Goal: Transaction & Acquisition: Purchase product/service

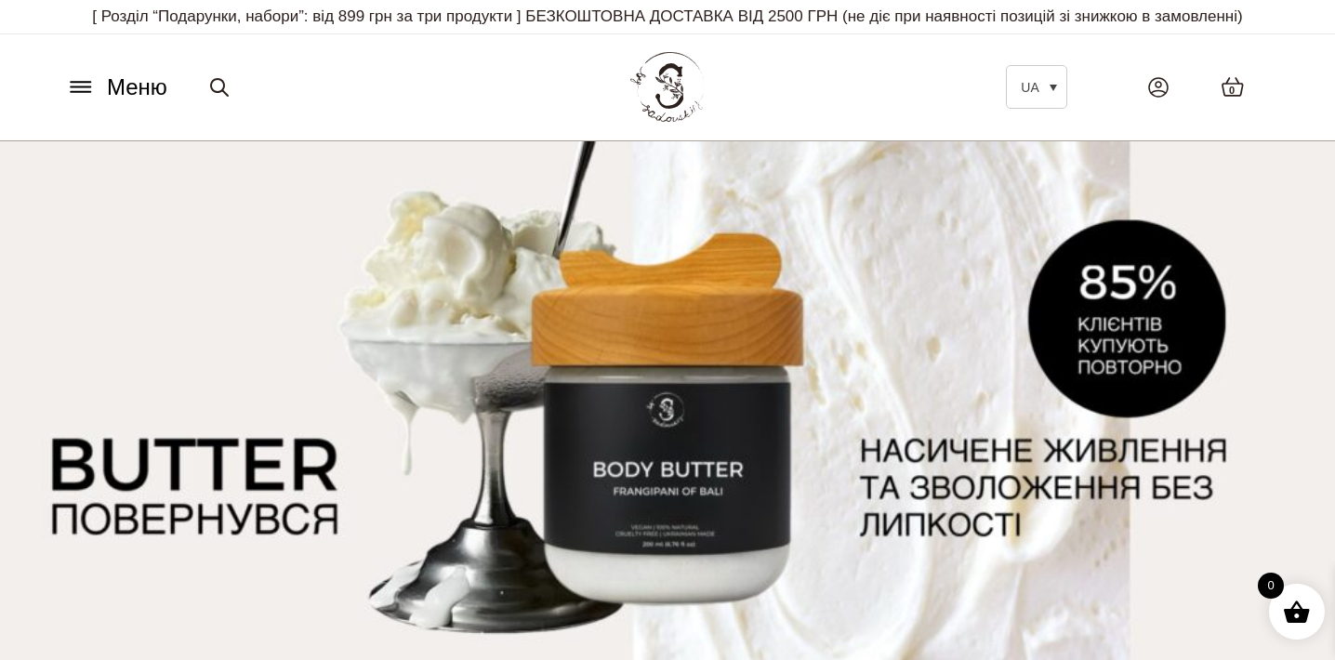
click at [216, 85] on icon at bounding box center [219, 87] width 22 height 22
click at [352, 86] on input "Шукати:" at bounding box center [298, 87] width 195 height 39
type input "***"
click at [454, 86] on button "Шукати" at bounding box center [440, 87] width 88 height 39
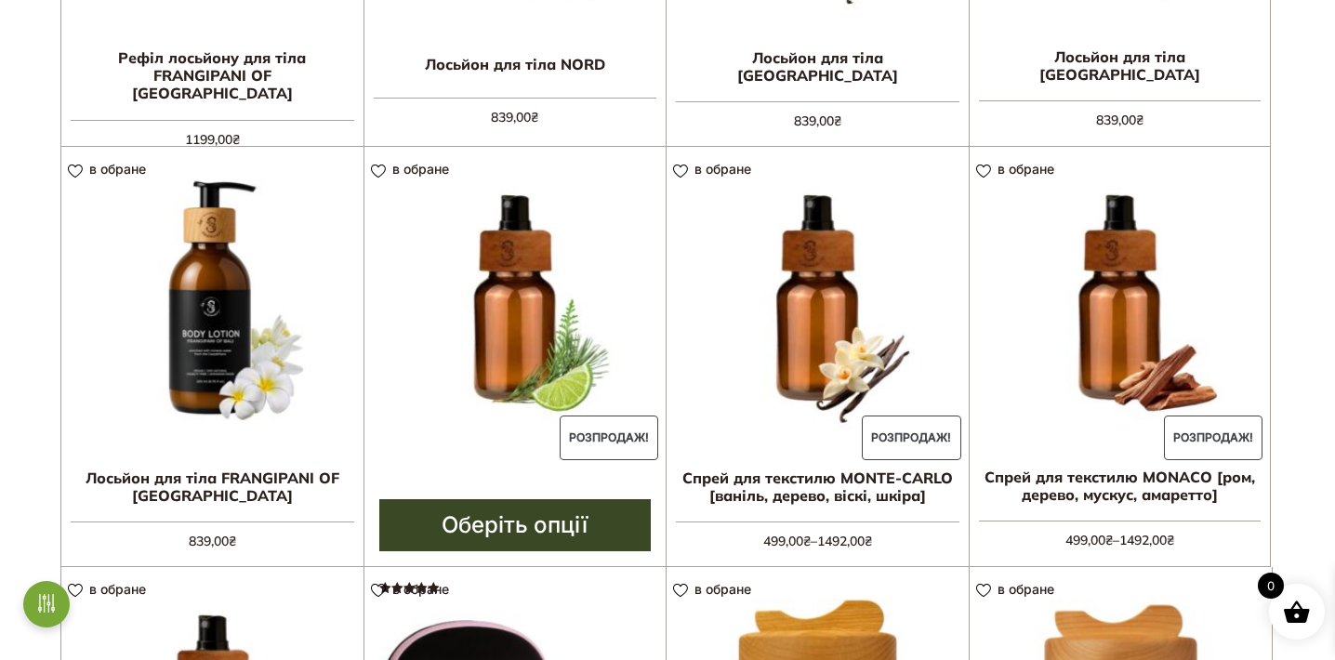
scroll to position [1104, 0]
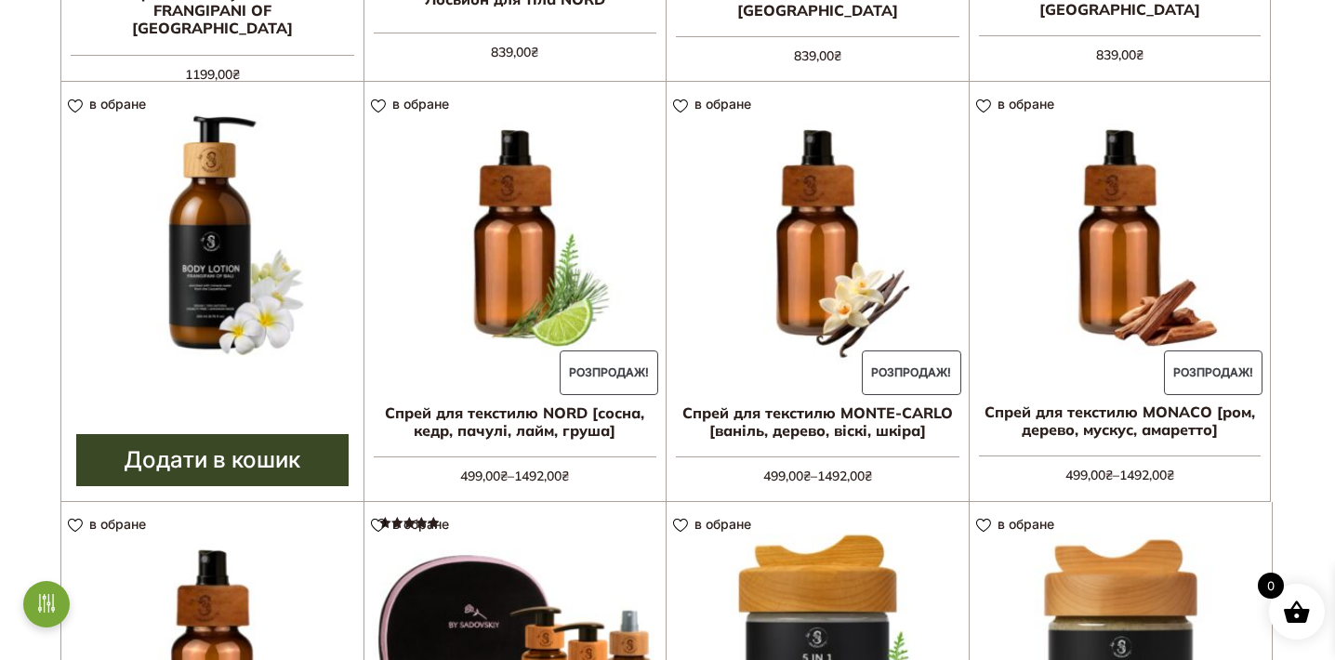
click at [241, 366] on img at bounding box center [212, 233] width 302 height 302
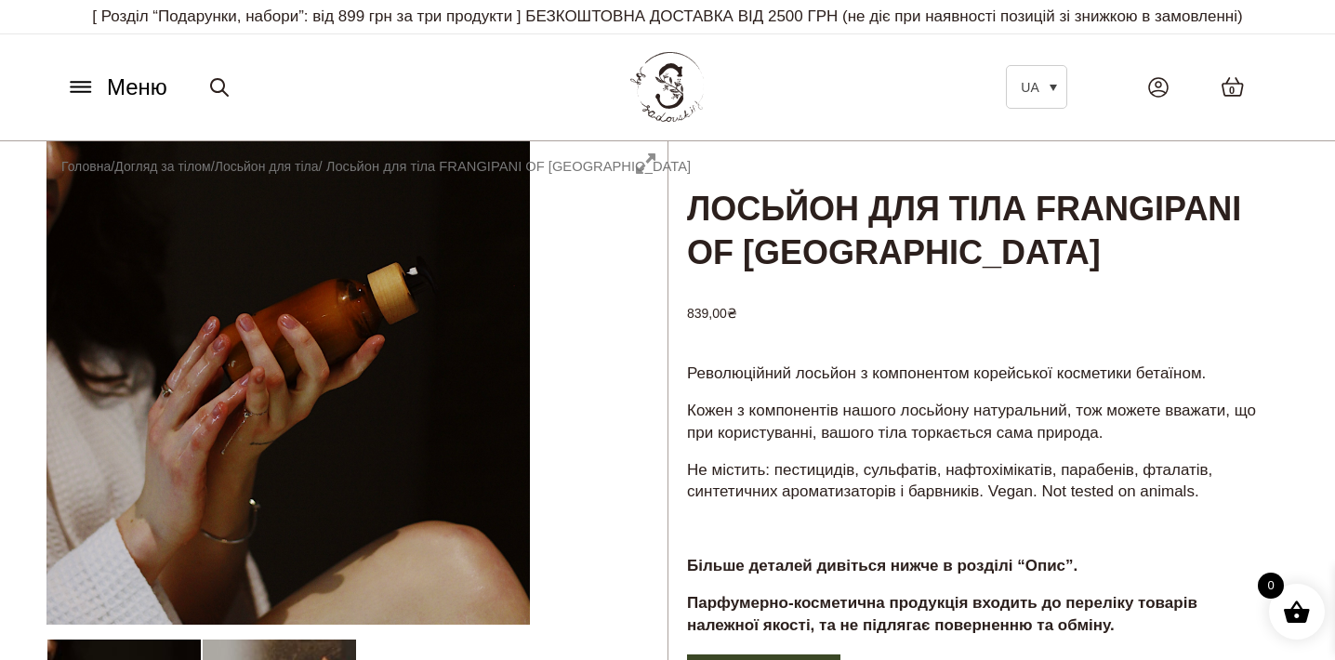
click at [92, 102] on button "Меню" at bounding box center [116, 87] width 112 height 35
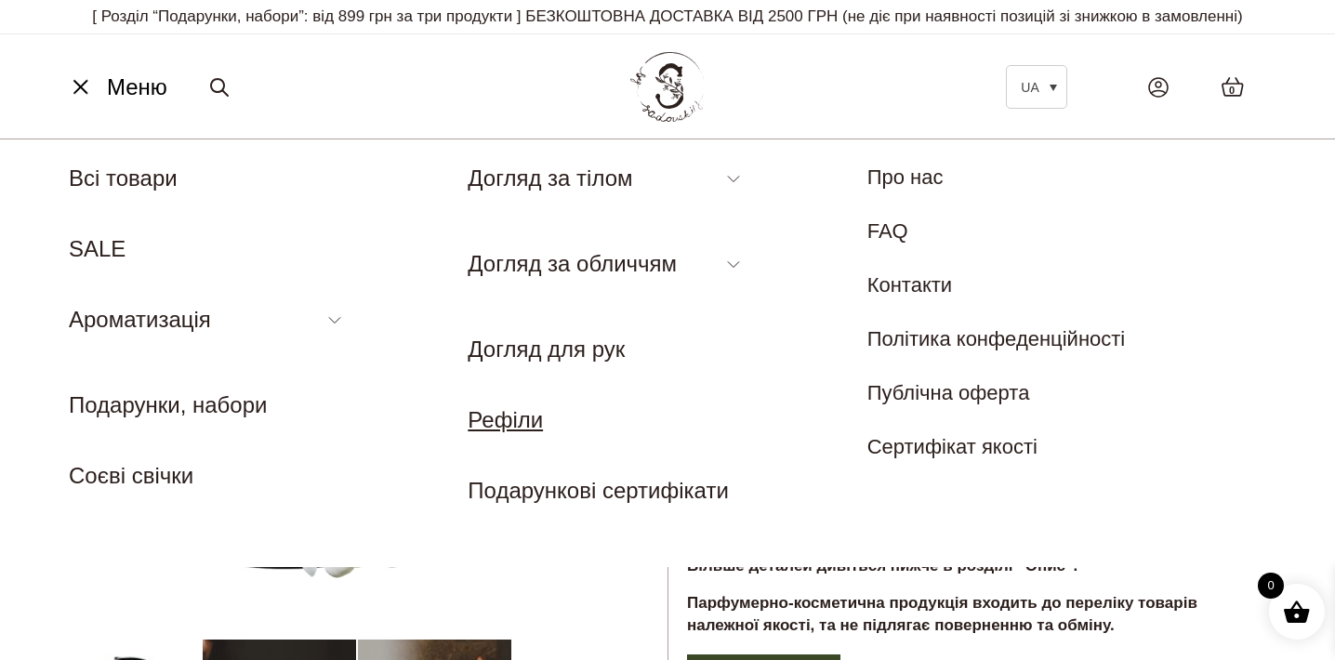
click at [539, 414] on link "Рефіли" at bounding box center [505, 419] width 75 height 25
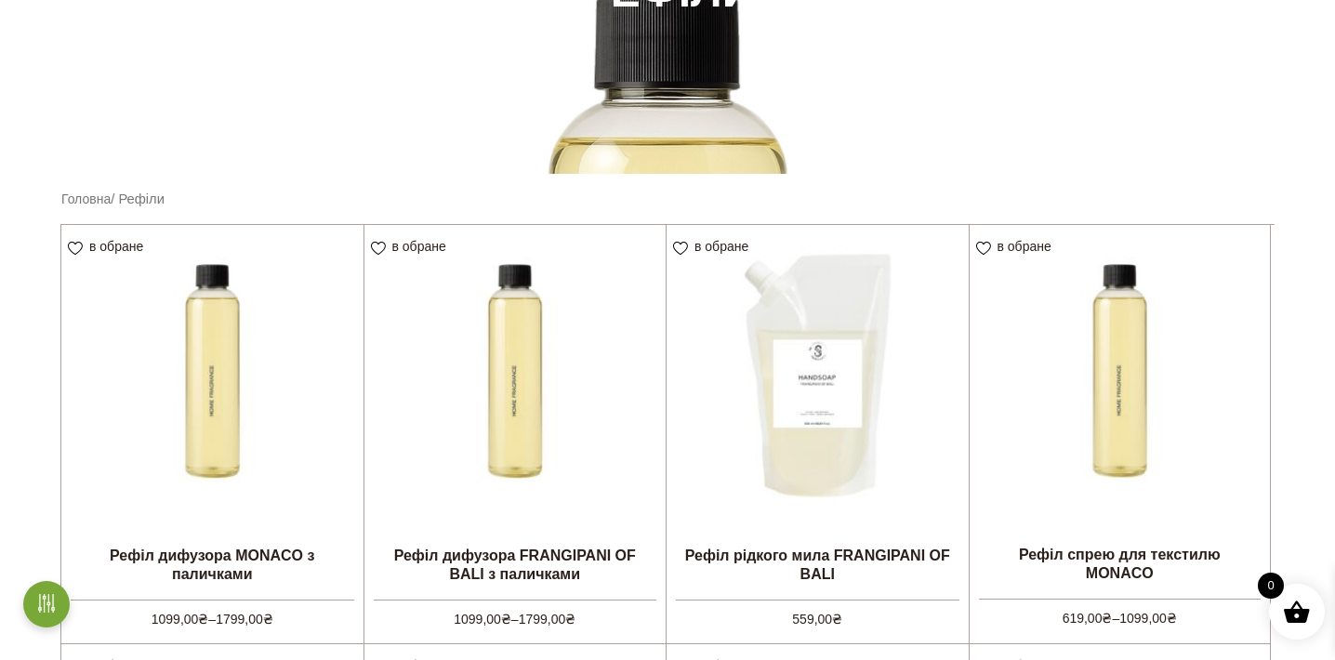
scroll to position [344, 0]
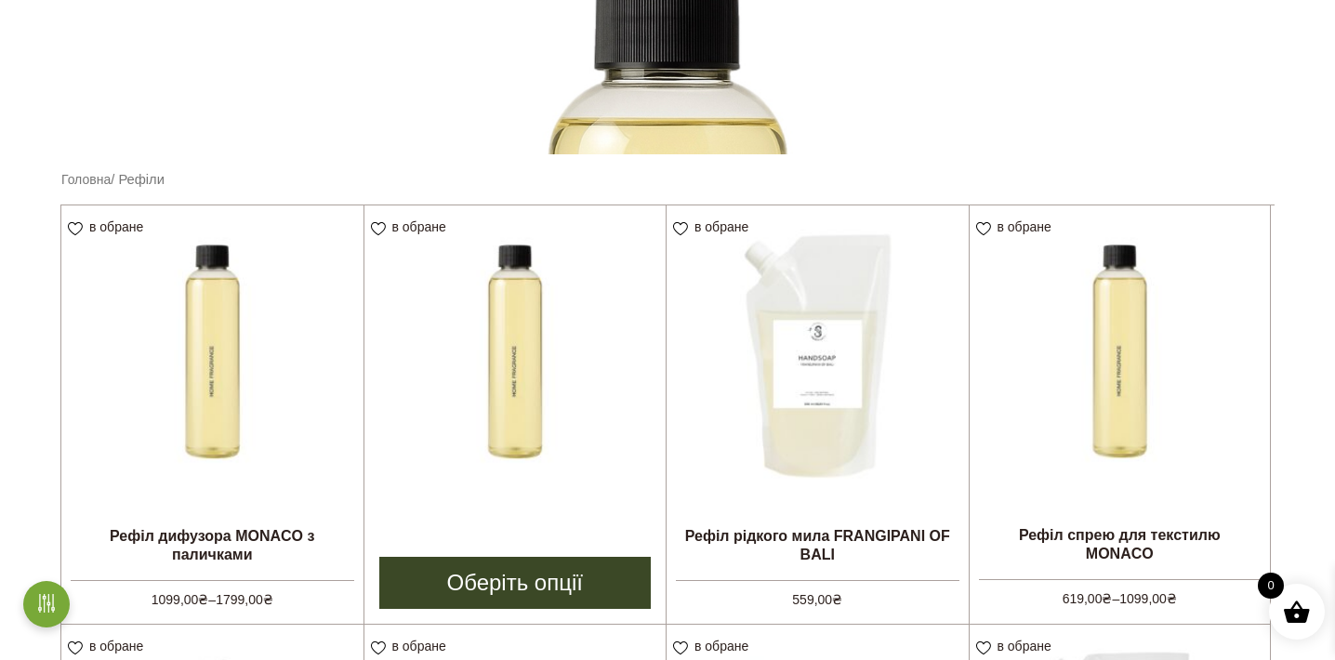
click at [463, 373] on img at bounding box center [515, 356] width 302 height 302
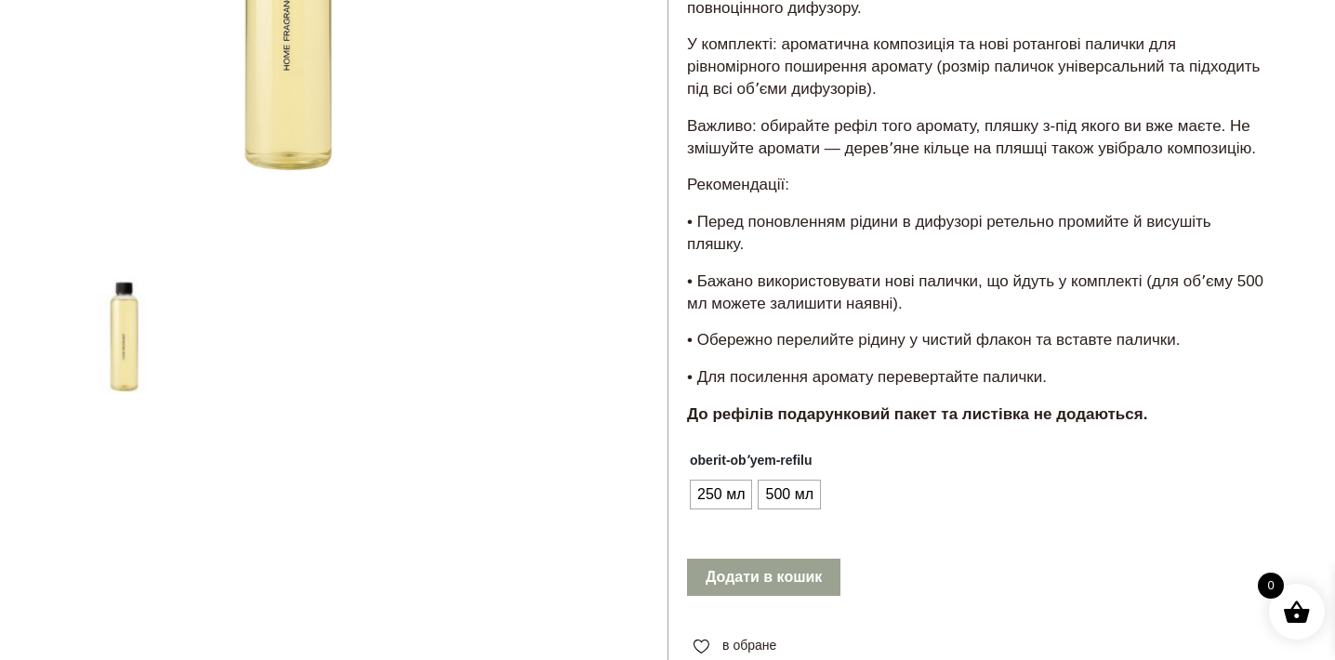
scroll to position [449, 0]
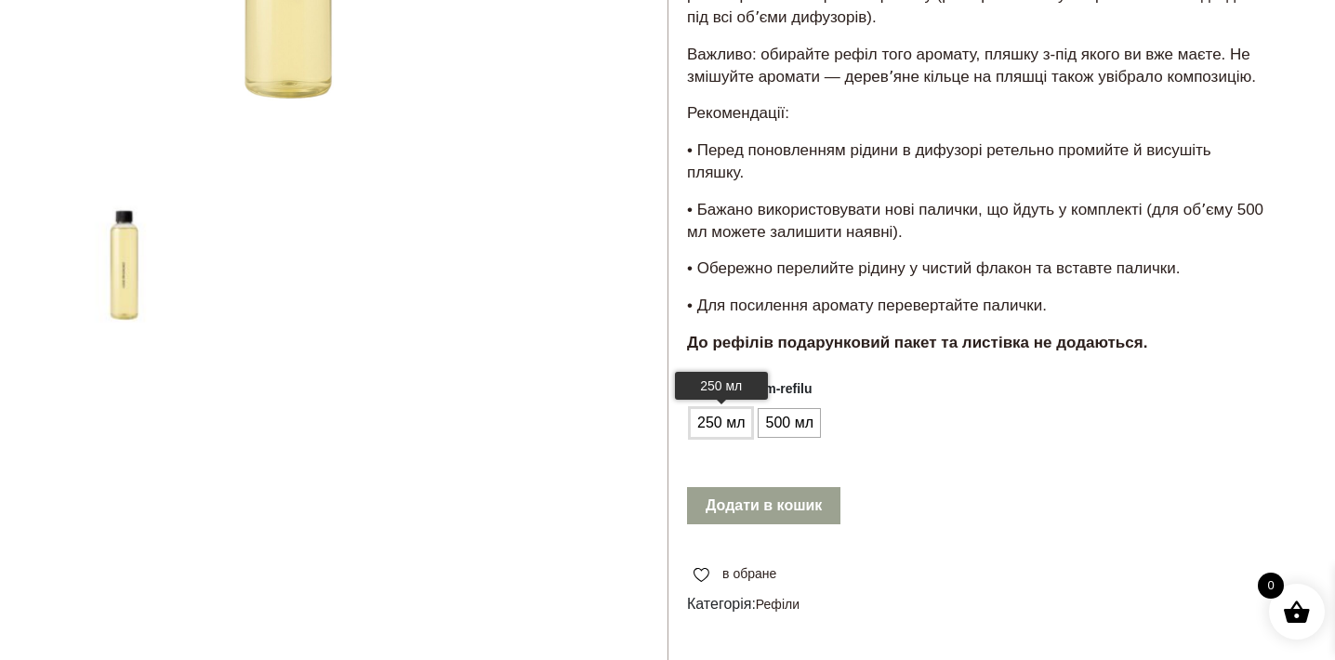
click at [725, 408] on span "250 мл" at bounding box center [721, 423] width 57 height 30
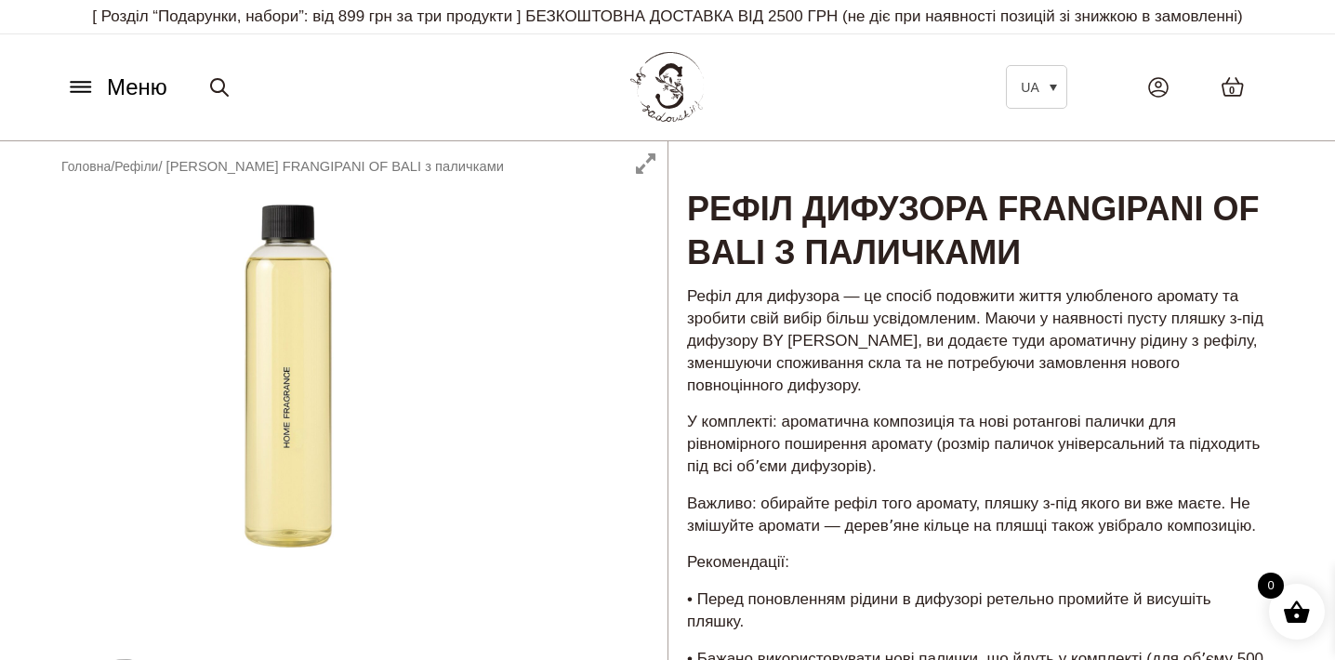
scroll to position [0, 0]
click at [216, 90] on icon at bounding box center [219, 87] width 17 height 17
click at [291, 86] on input "Шукати:" at bounding box center [298, 87] width 195 height 39
type input "***"
click at [454, 86] on button "Шукати" at bounding box center [440, 87] width 88 height 39
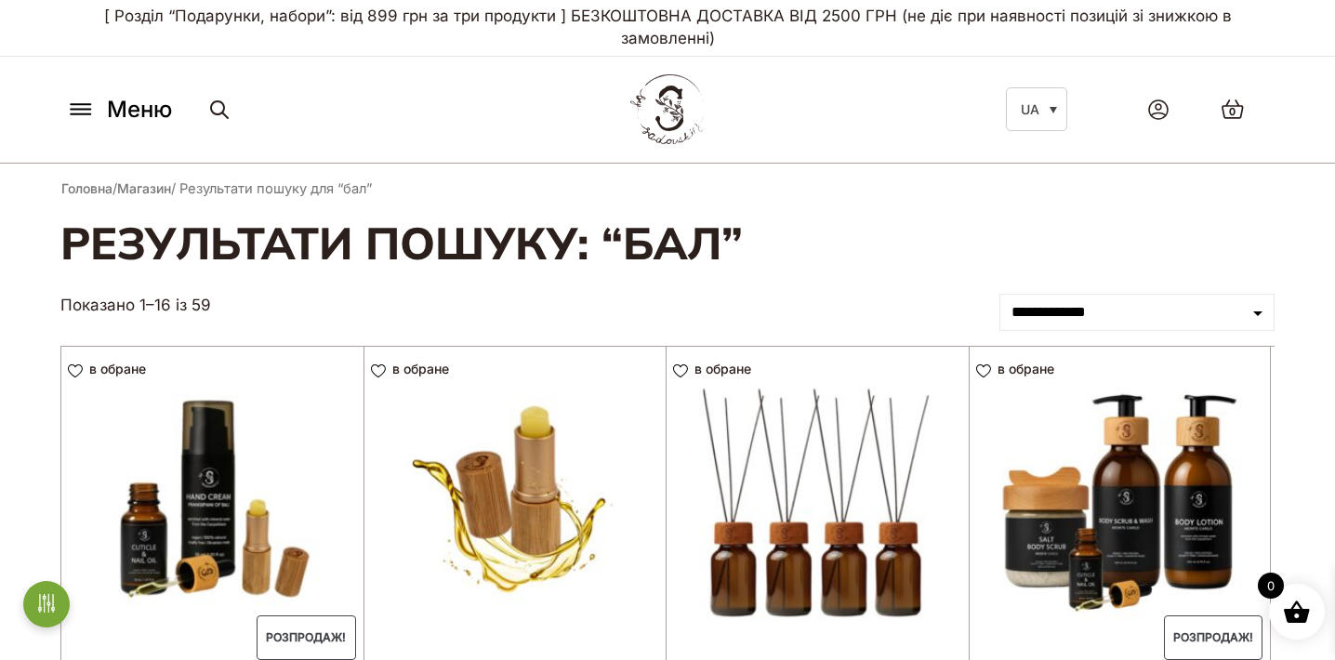
click at [209, 121] on link at bounding box center [219, 109] width 33 height 67
click at [275, 99] on input "***" at bounding box center [298, 109] width 195 height 39
type input "***"
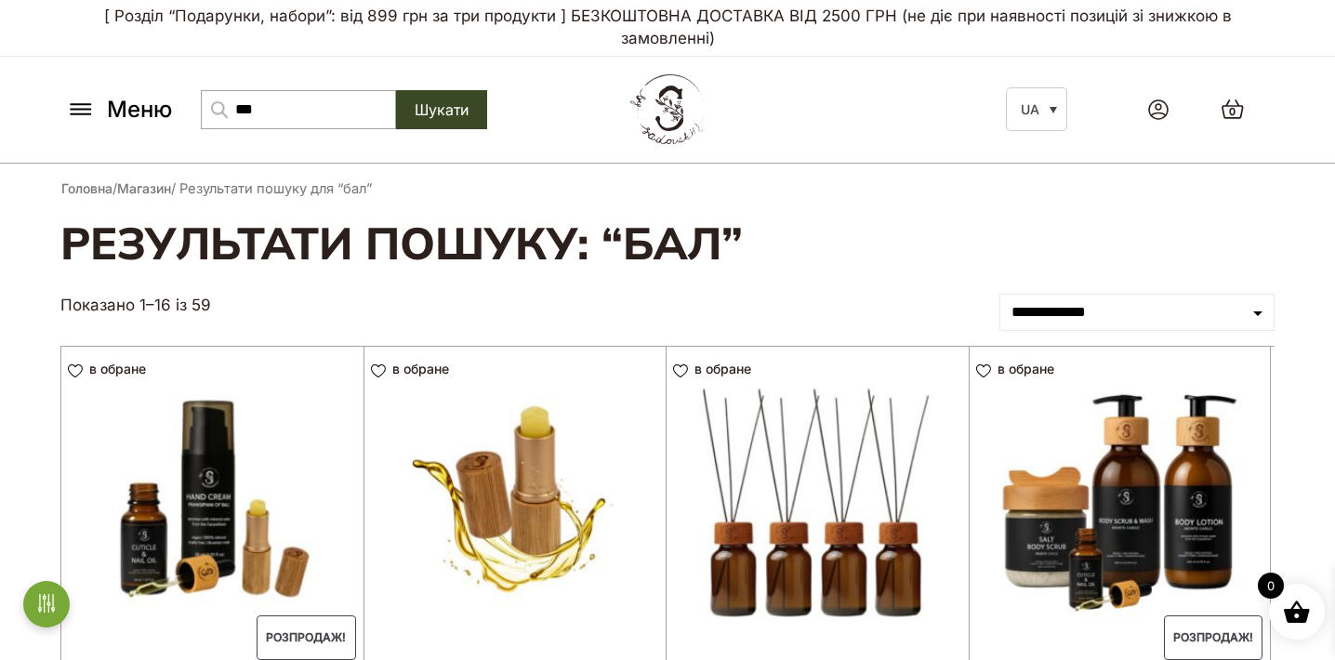
click at [487, 108] on button "Шукати" at bounding box center [441, 109] width 91 height 39
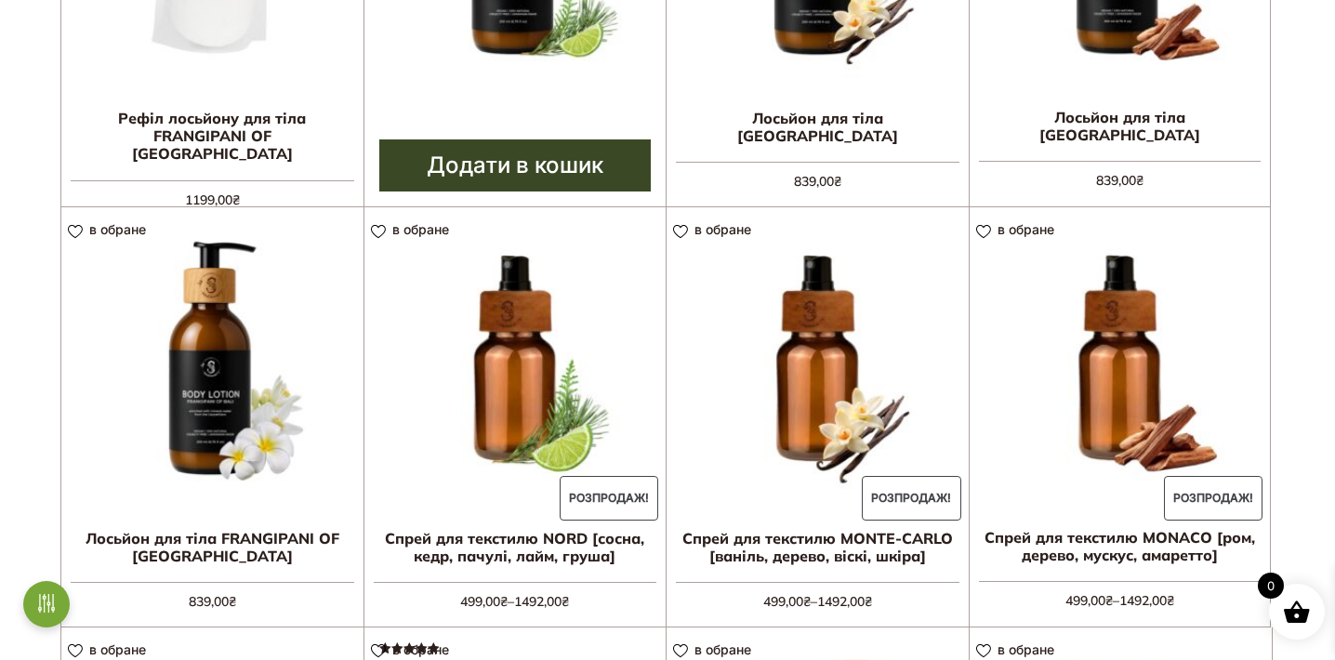
scroll to position [994, 0]
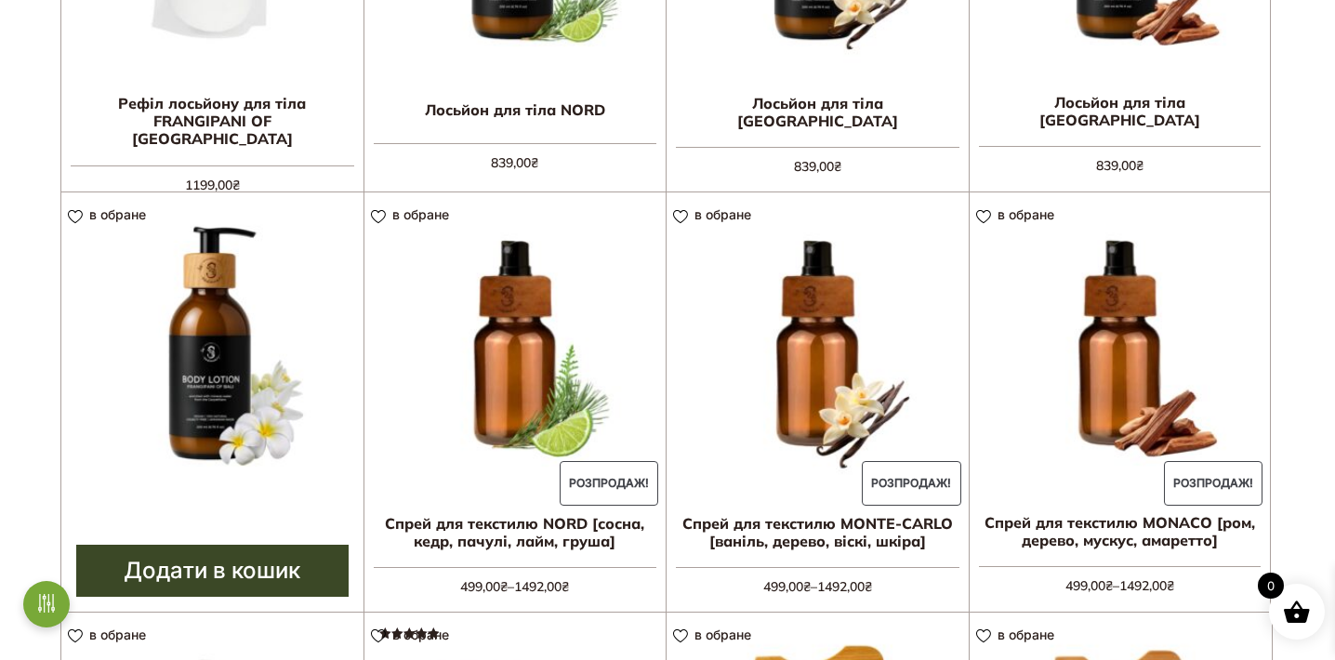
click at [248, 301] on img at bounding box center [212, 343] width 302 height 302
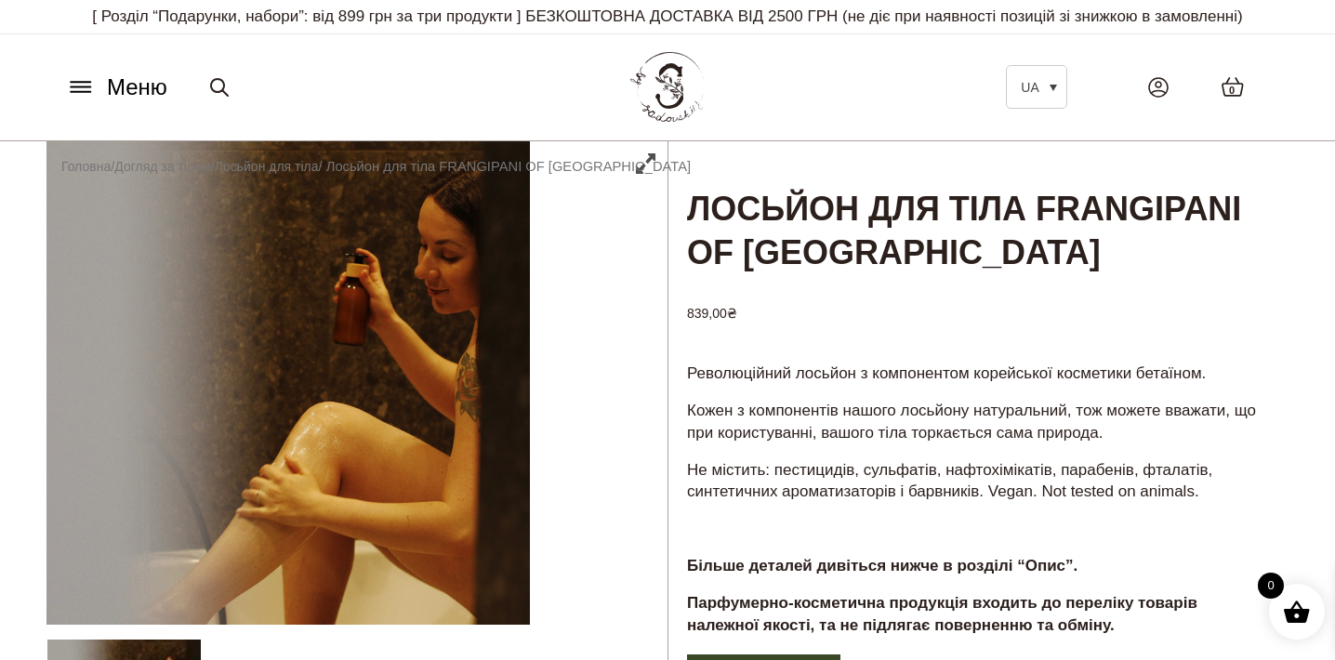
click at [903, 18] on p "[ Розділ “Подарунки, набори”: від 899 грн за три продукти ] БЕЗКОШТОВНА ДОСТАВК…" at bounding box center [667, 16] width 1214 height 33
drag, startPoint x: 903, startPoint y: 18, endPoint x: 1230, endPoint y: 18, distance: 327.2
click at [1230, 18] on p "[ Розділ “Подарунки, набори”: від 899 грн за три продукти ] БЕЗКОШТОВНА ДОСТАВК…" at bounding box center [667, 16] width 1214 height 33
click at [1301, 22] on div "[ Розділ “Подарунки, набори”: від 899 грн за три продукти ] БЕЗКОШТОВНА ДОСТАВК…" at bounding box center [667, 17] width 1335 height 34
